Goal: Information Seeking & Learning: Learn about a topic

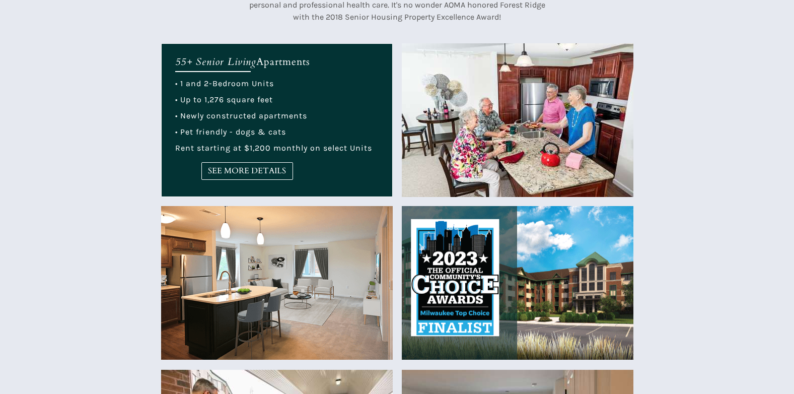
scroll to position [337, 0]
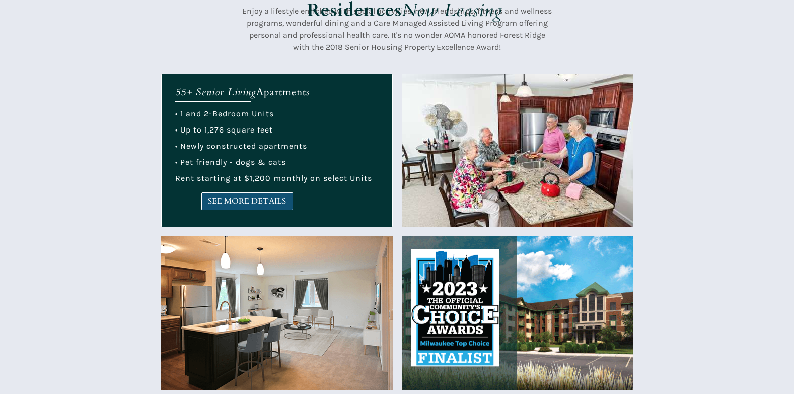
click at [240, 196] on span "SEE MORE DETAILS" at bounding box center [247, 201] width 91 height 10
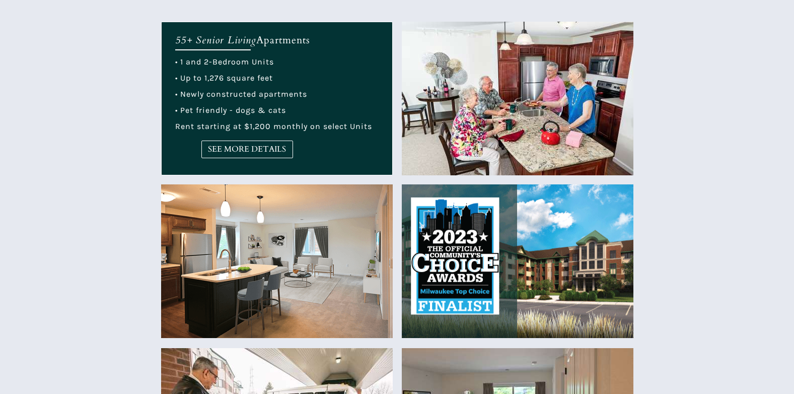
scroll to position [388, 0]
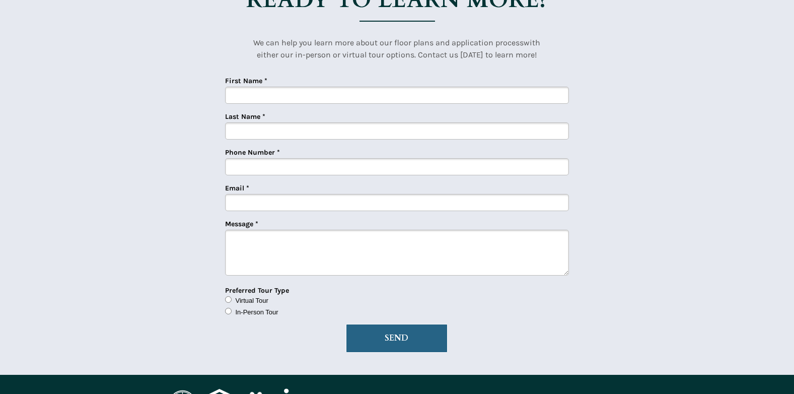
scroll to position [2501, 0]
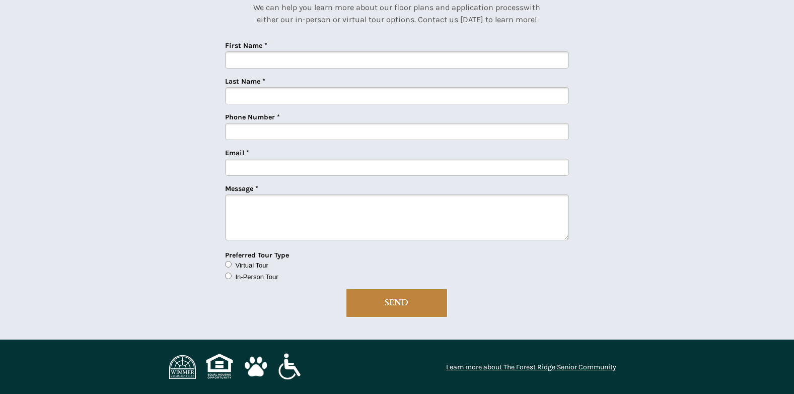
click at [484, 367] on link "Learn more about The Forest Ridge Senior Community" at bounding box center [531, 366] width 170 height 9
